Goal: Find specific page/section: Find specific page/section

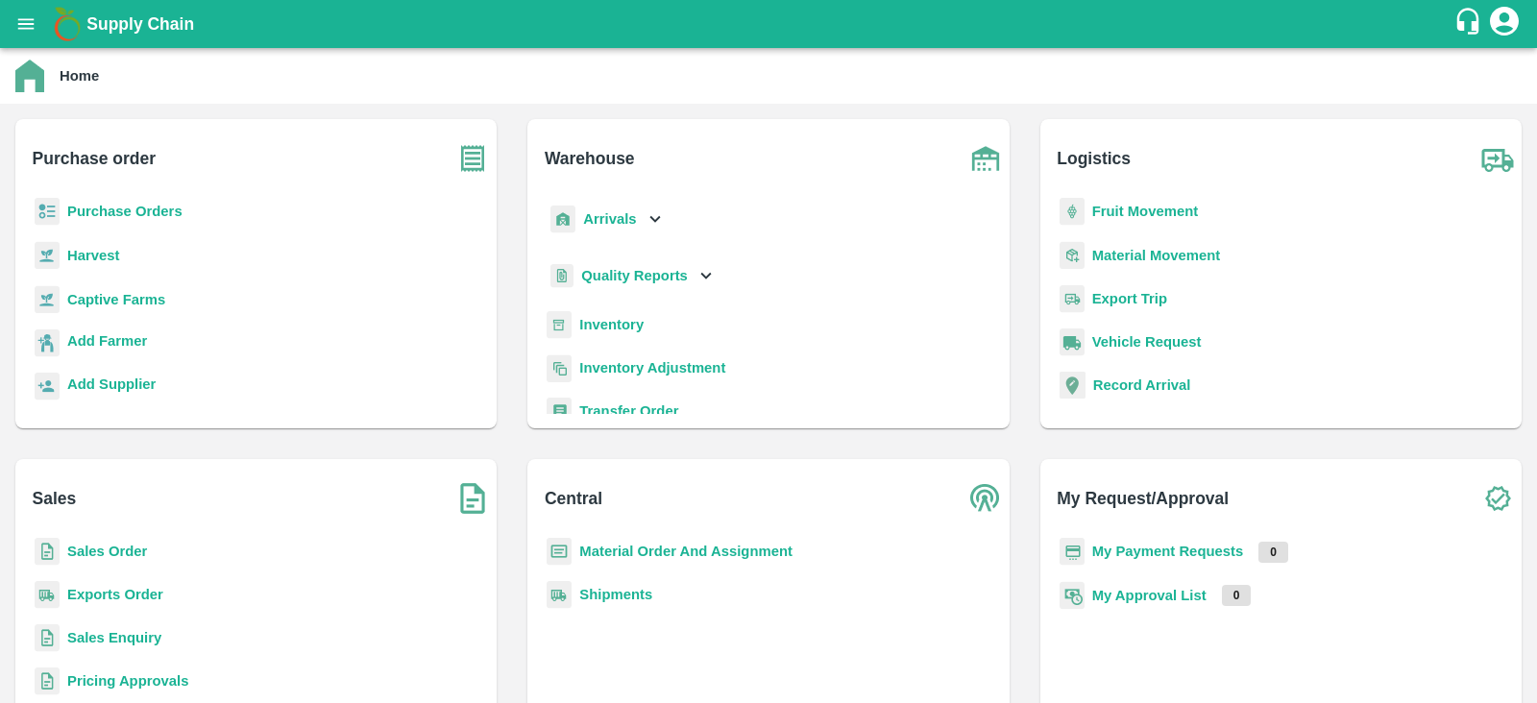
click at [143, 208] on b "Purchase Orders" at bounding box center [124, 211] width 115 height 15
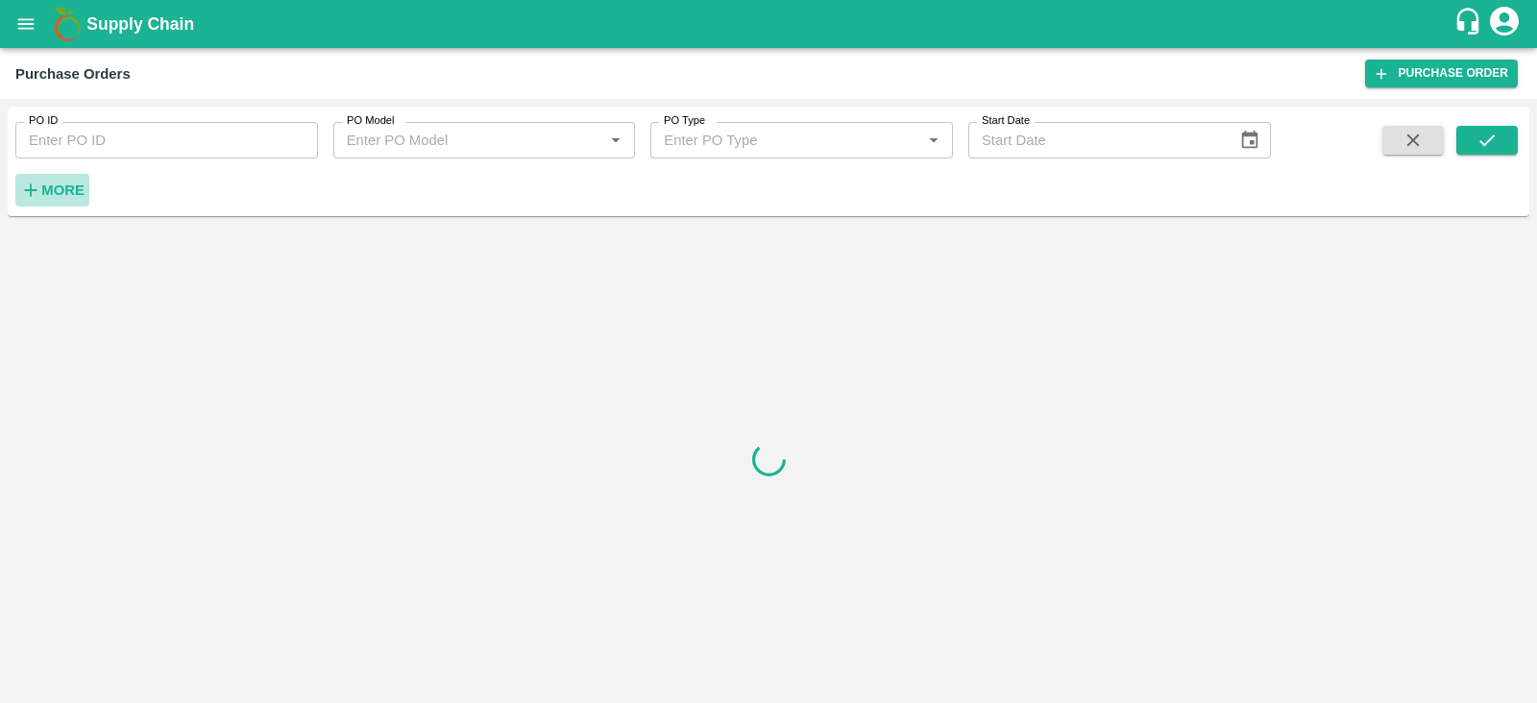
click at [41, 189] on strong "More" at bounding box center [62, 189] width 43 height 15
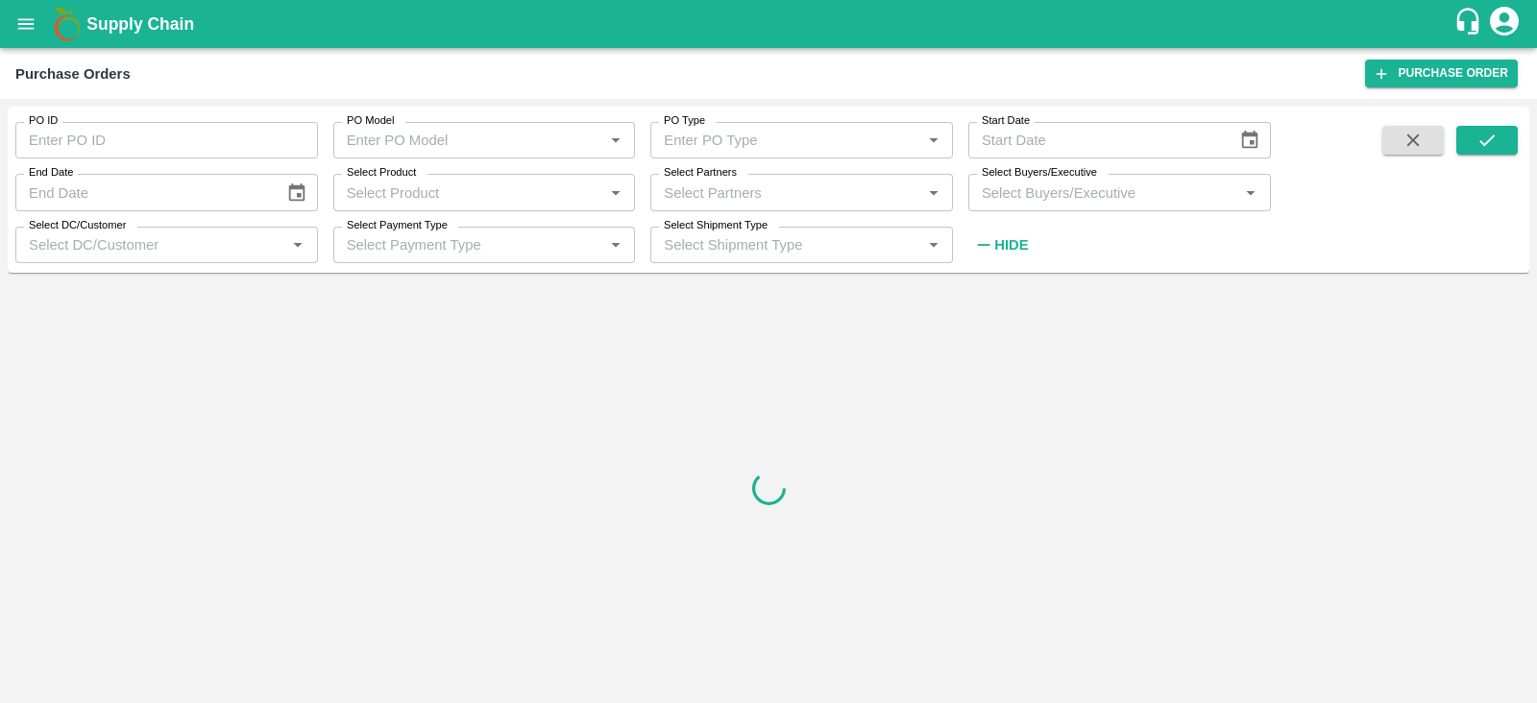
click at [764, 186] on input "Select Buyers/Executive" at bounding box center [1103, 192] width 259 height 25
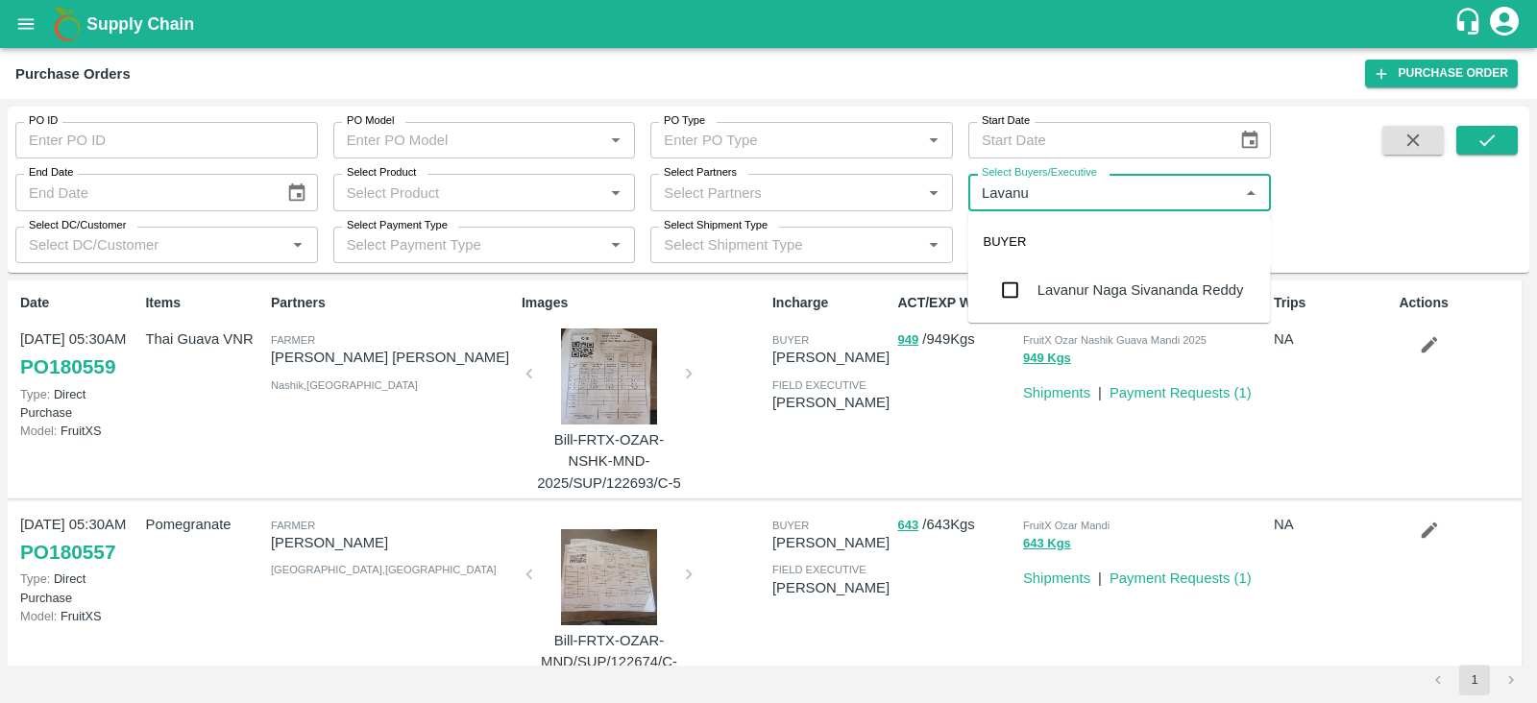
type input "Lavanur"
click at [764, 298] on input "checkbox" at bounding box center [1010, 290] width 38 height 38
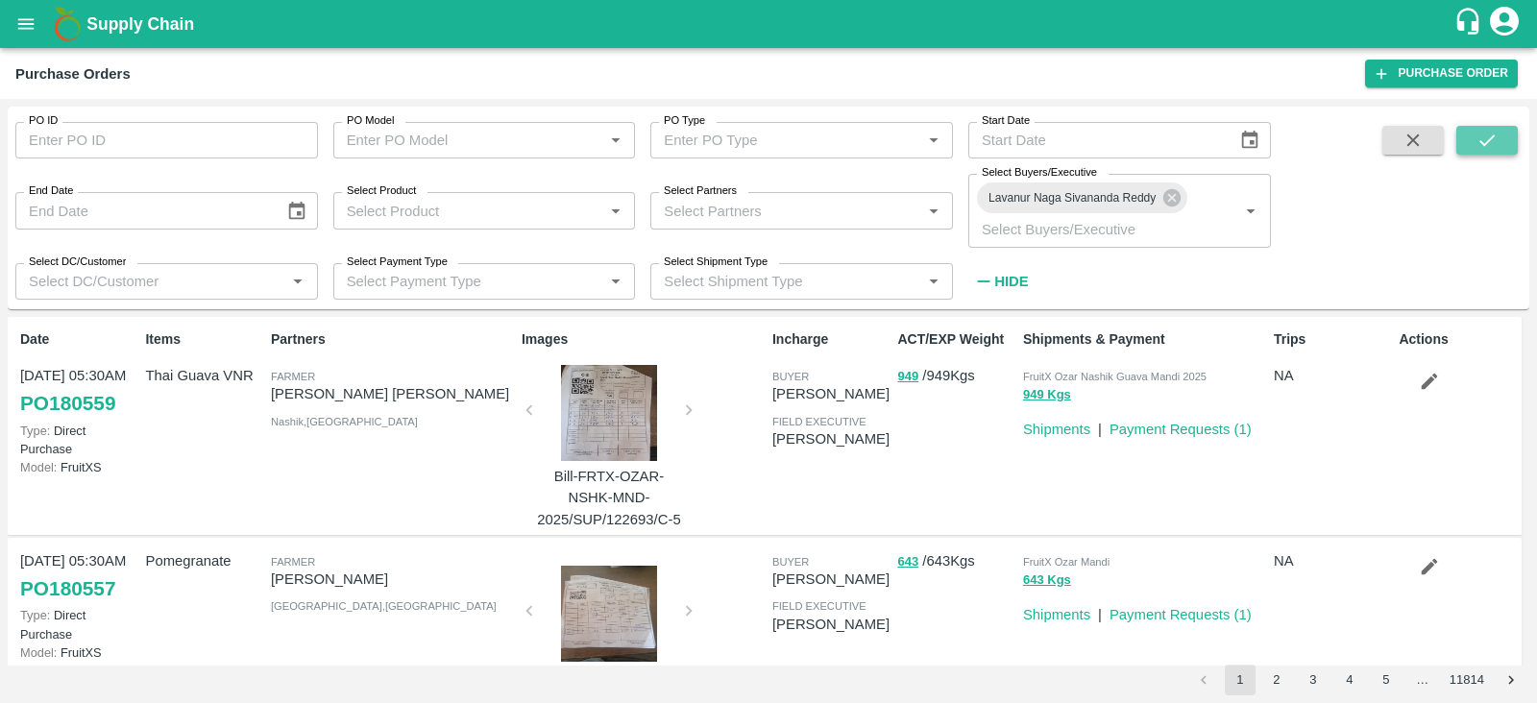
click at [764, 141] on icon "submit" at bounding box center [1486, 140] width 21 height 21
